Goal: Information Seeking & Learning: Learn about a topic

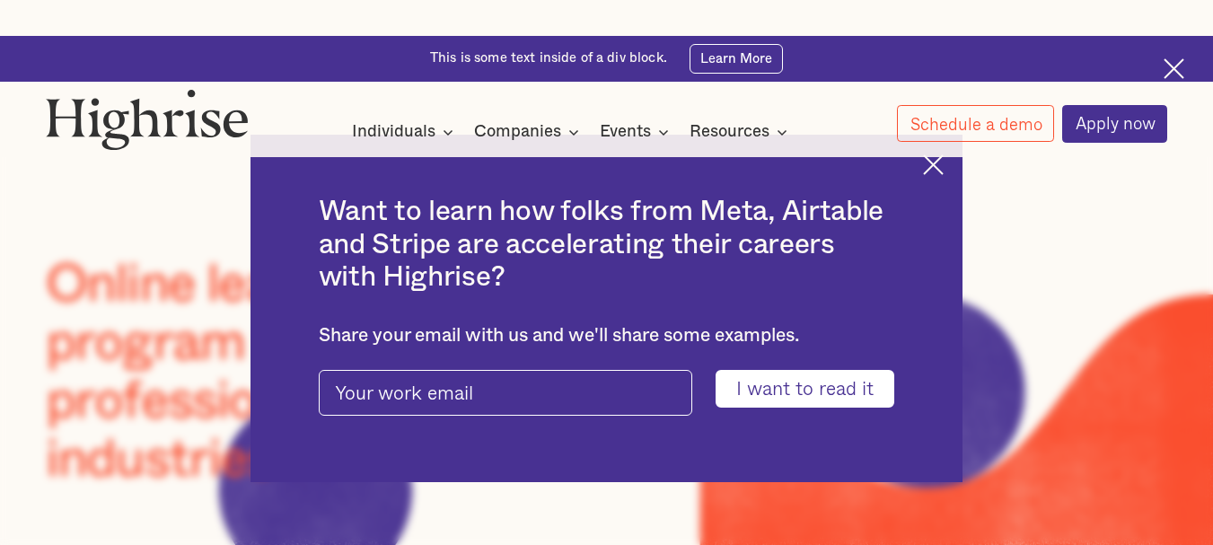
click at [939, 163] on img at bounding box center [933, 164] width 21 height 21
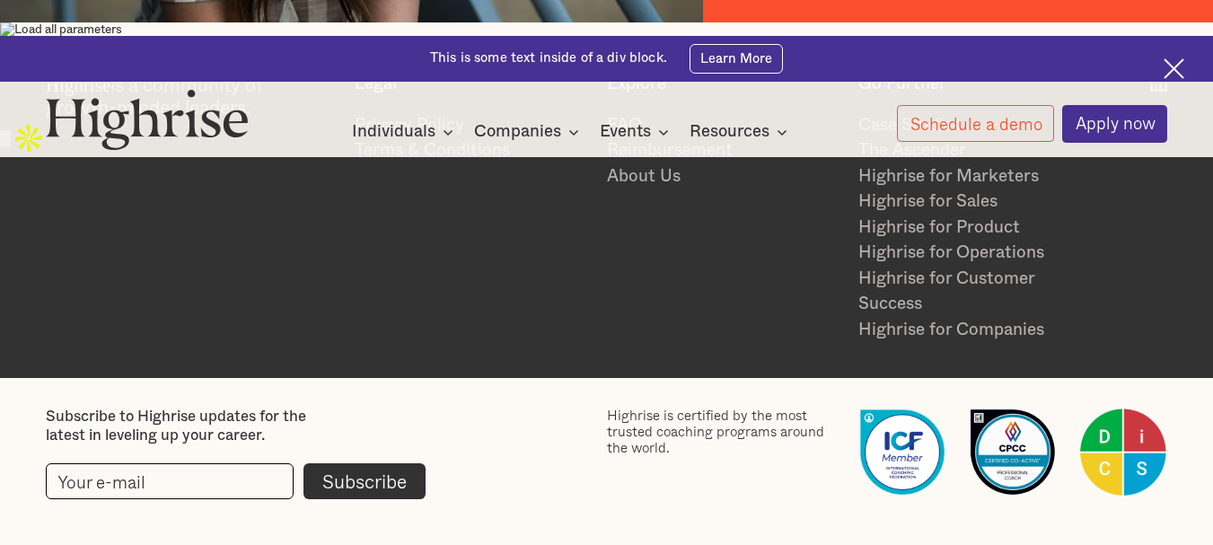
scroll to position [2148, 0]
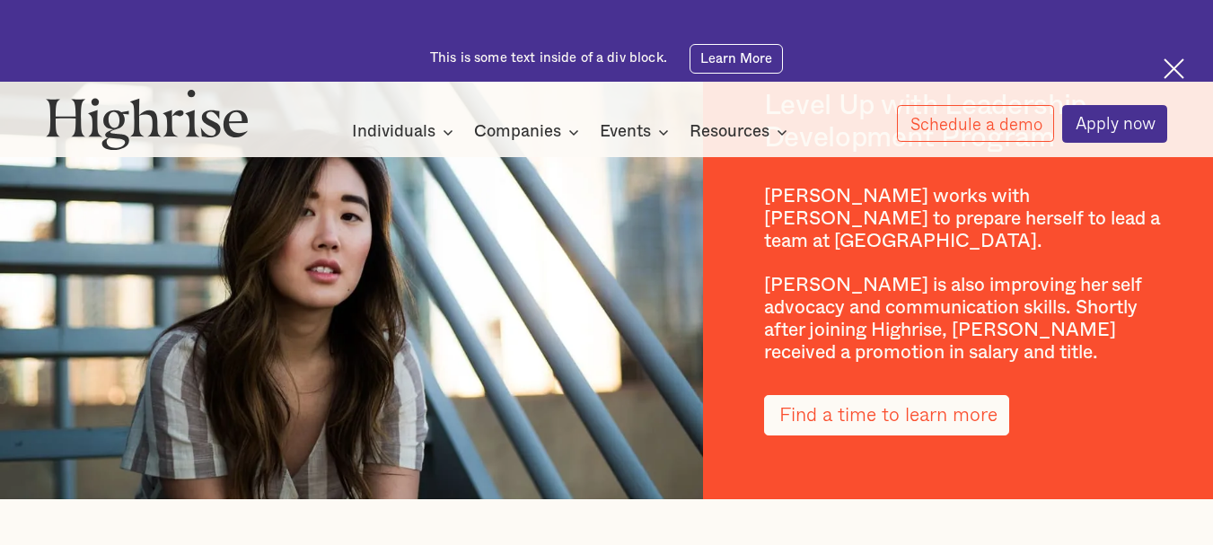
click at [963, 422] on link "Find a time to learn more" at bounding box center [886, 415] width 245 height 40
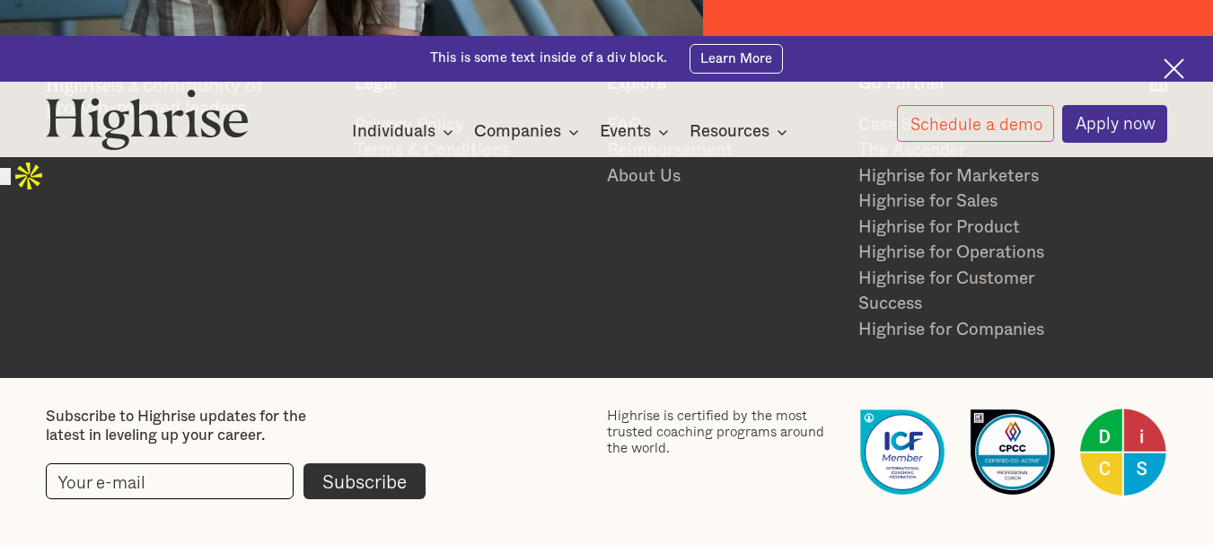
scroll to position [2589, 0]
click at [634, 171] on link "About Us" at bounding box center [723, 177] width 233 height 26
